Goal: Navigation & Orientation: Go to known website

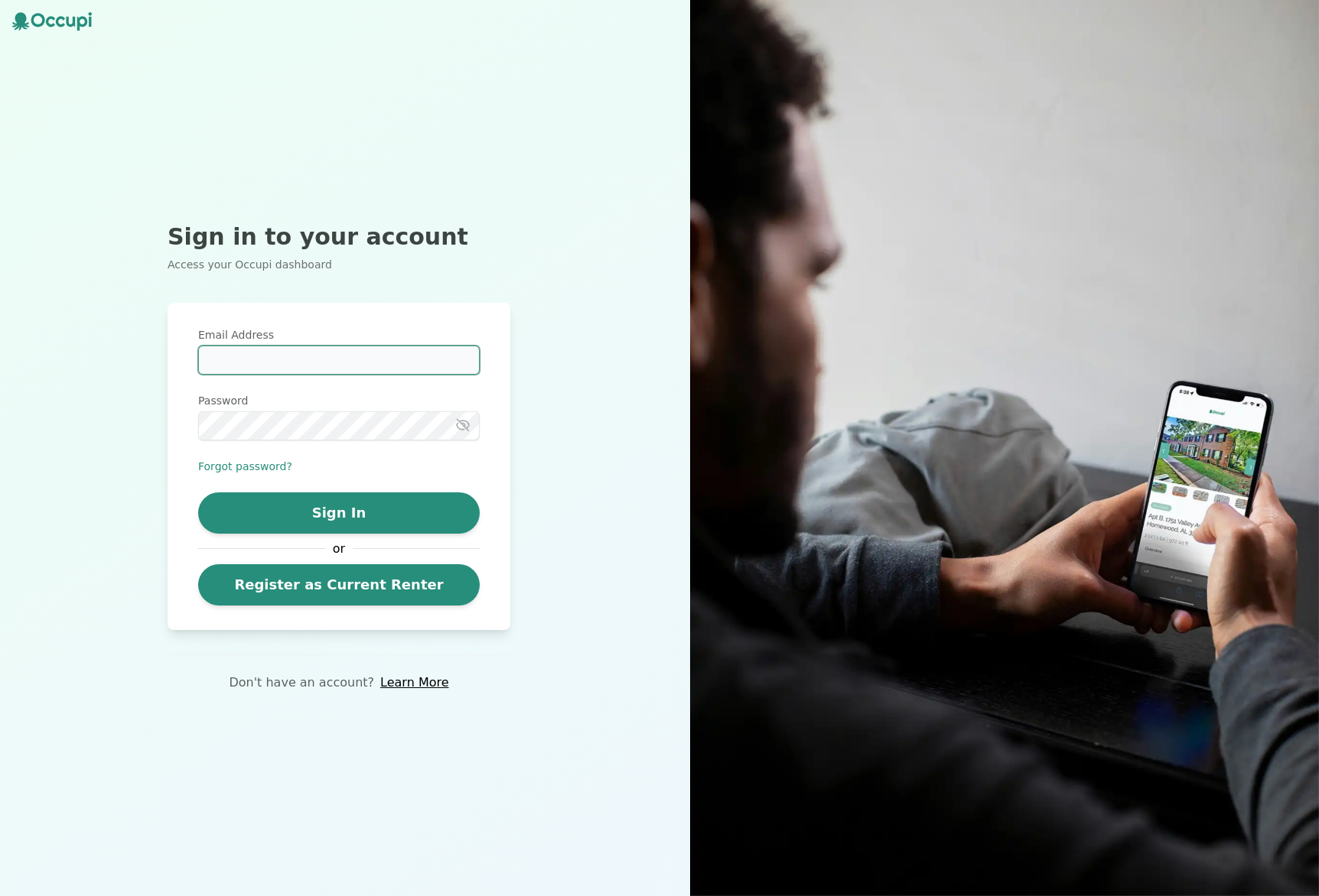
click at [306, 359] on input "Email Address" at bounding box center [339, 360] width 282 height 29
type input "**********"
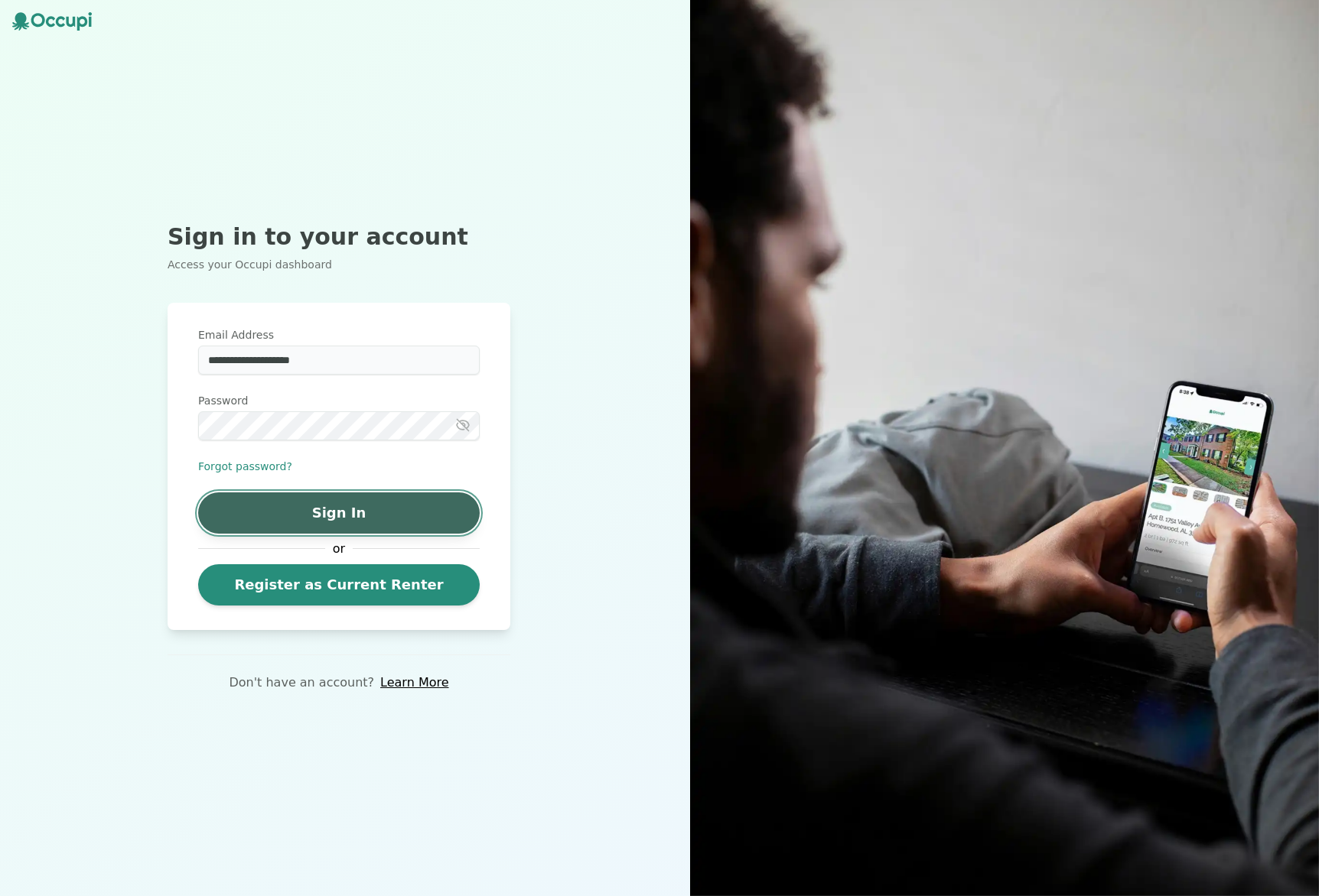
click at [408, 516] on button "Sign In" at bounding box center [339, 513] width 282 height 41
